Goal: Communication & Community: Ask a question

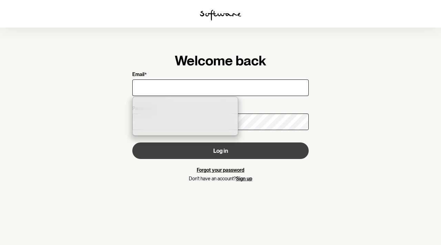
type input "[EMAIL_ADDRESS][DOMAIN_NAME]"
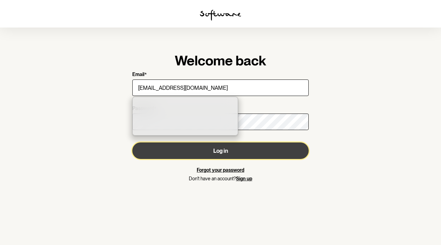
click at [225, 156] on button "Log in" at bounding box center [220, 151] width 176 height 17
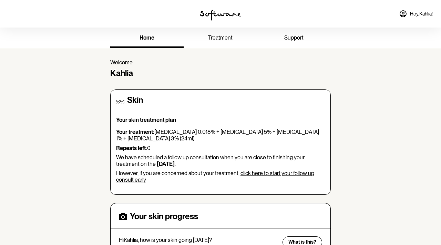
click at [296, 38] on span "support" at bounding box center [293, 37] width 19 height 7
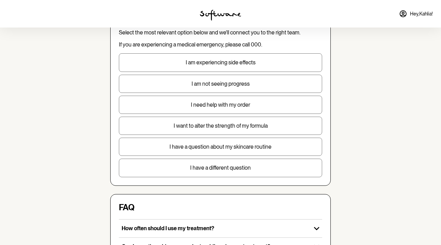
scroll to position [54, 0]
click at [218, 105] on p "I need help with my order" at bounding box center [220, 104] width 203 height 7
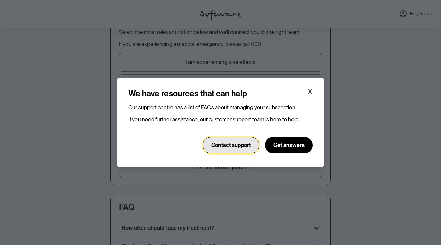
click at [238, 145] on span "Contact support" at bounding box center [231, 145] width 40 height 7
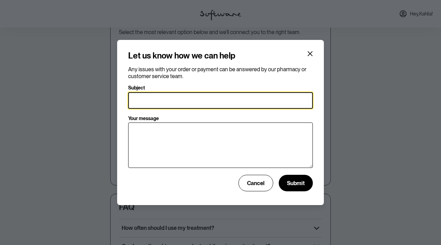
click at [212, 99] on input "Subject" at bounding box center [220, 100] width 185 height 17
type input "Order returned to sender"
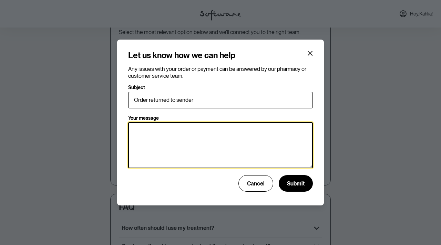
click at [175, 136] on textarea "Your message" at bounding box center [220, 145] width 185 height 46
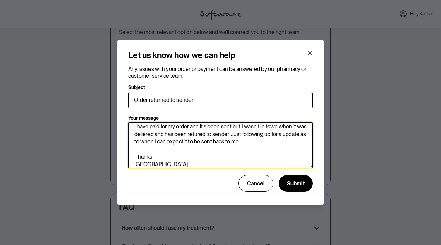
scroll to position [0, 0]
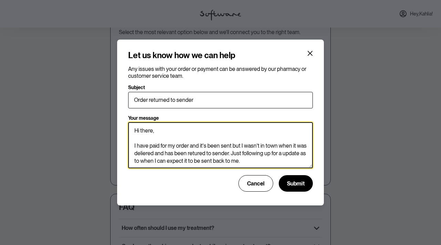
drag, startPoint x: 161, startPoint y: 164, endPoint x: 120, endPoint y: 115, distance: 63.6
click at [120, 115] on section "Let us know how we can help Any issues with your order or payment can be answer…" at bounding box center [220, 123] width 207 height 166
type textarea "Hi there, I have paid for my order and it's been sent but I wasn't in town when…"
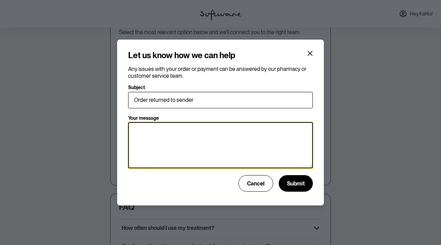
paste textarea "Hi there, I’ve paid for my order and it was sent, but I wasn’t in town when it …"
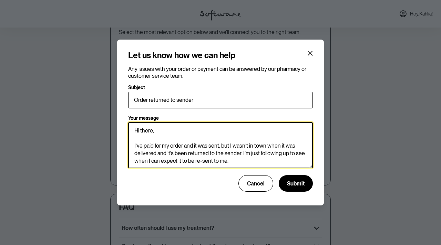
scroll to position [23, 0]
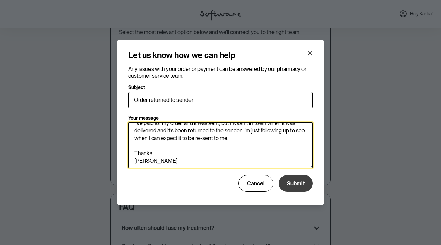
type textarea "Hi there, I’ve paid for my order and it was sent, but I wasn’t in town when it …"
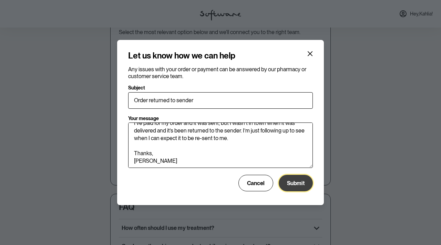
scroll to position [22, 0]
click at [296, 184] on span "Submit" at bounding box center [296, 183] width 18 height 7
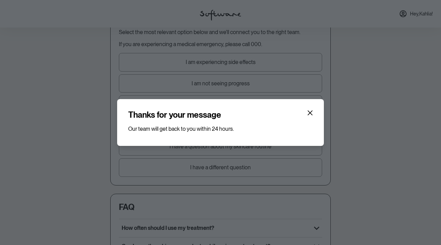
click at [386, 119] on div "Thanks for your message Our team will get back to you within 24 hours." at bounding box center [220, 122] width 441 height 245
